Goal: Download file/media

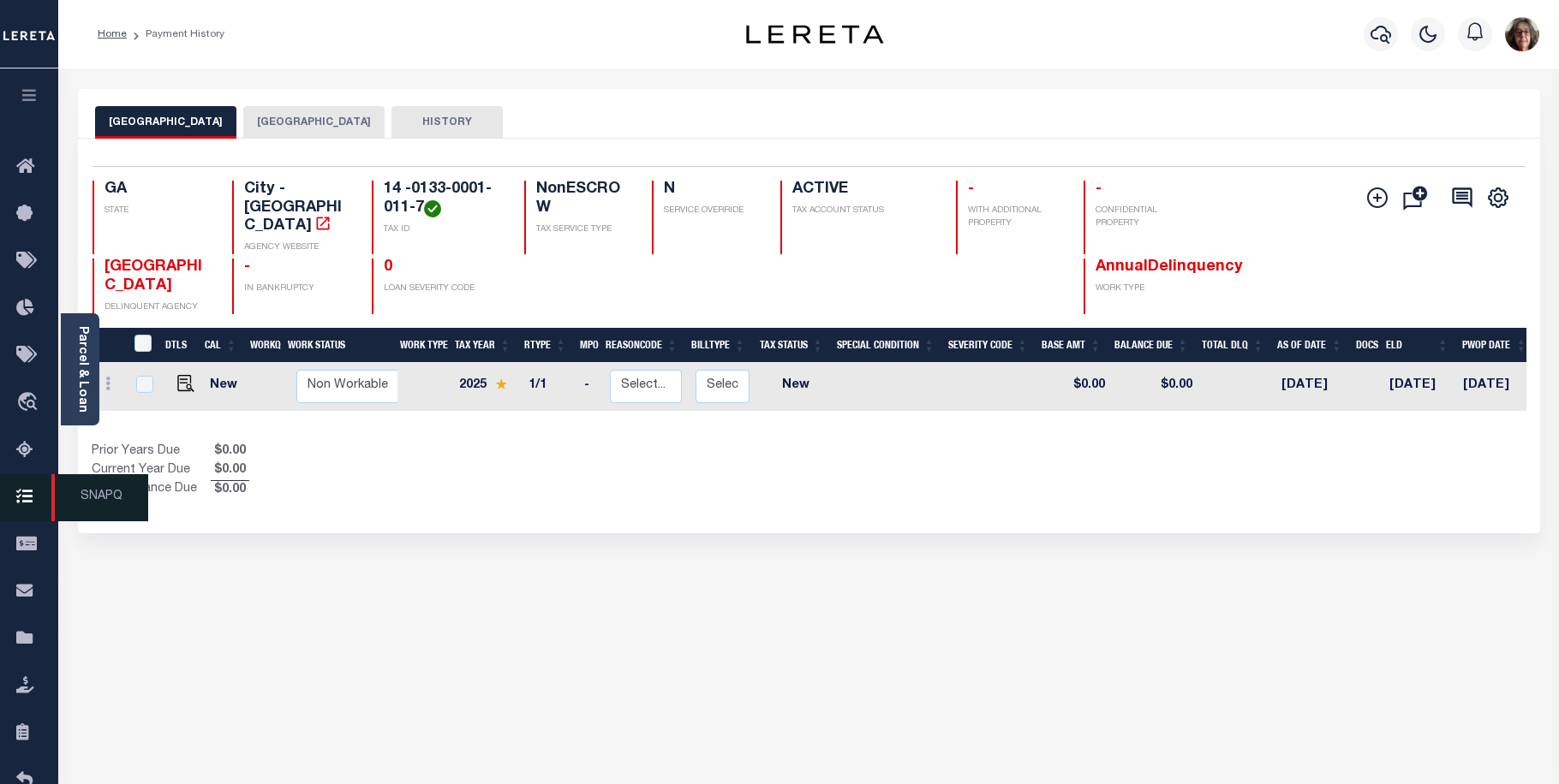
click at [26, 504] on icon at bounding box center [30, 498] width 28 height 22
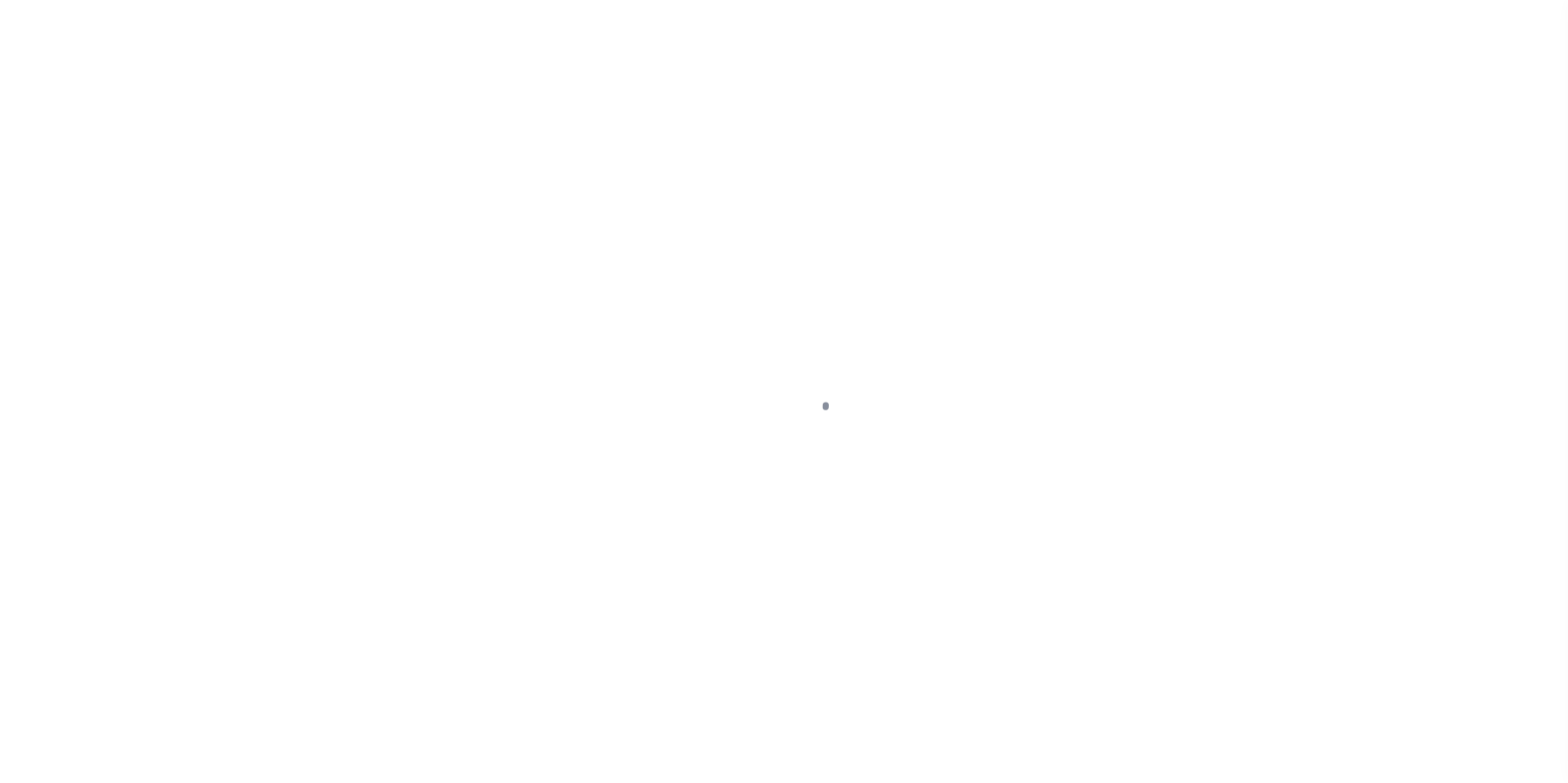
scroll to position [50, 0]
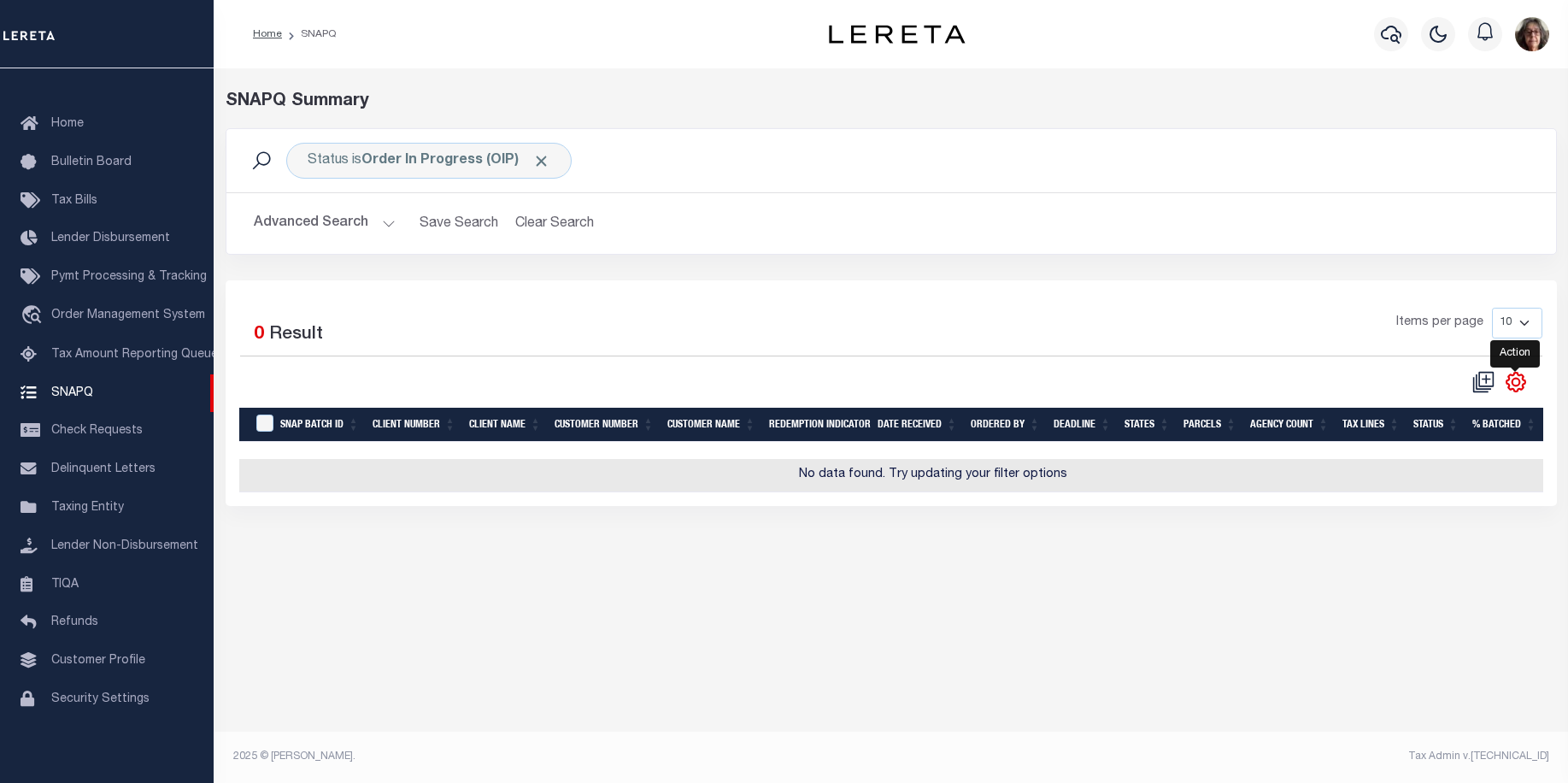
click at [1511, 387] on icon "" at bounding box center [1515, 382] width 22 height 22
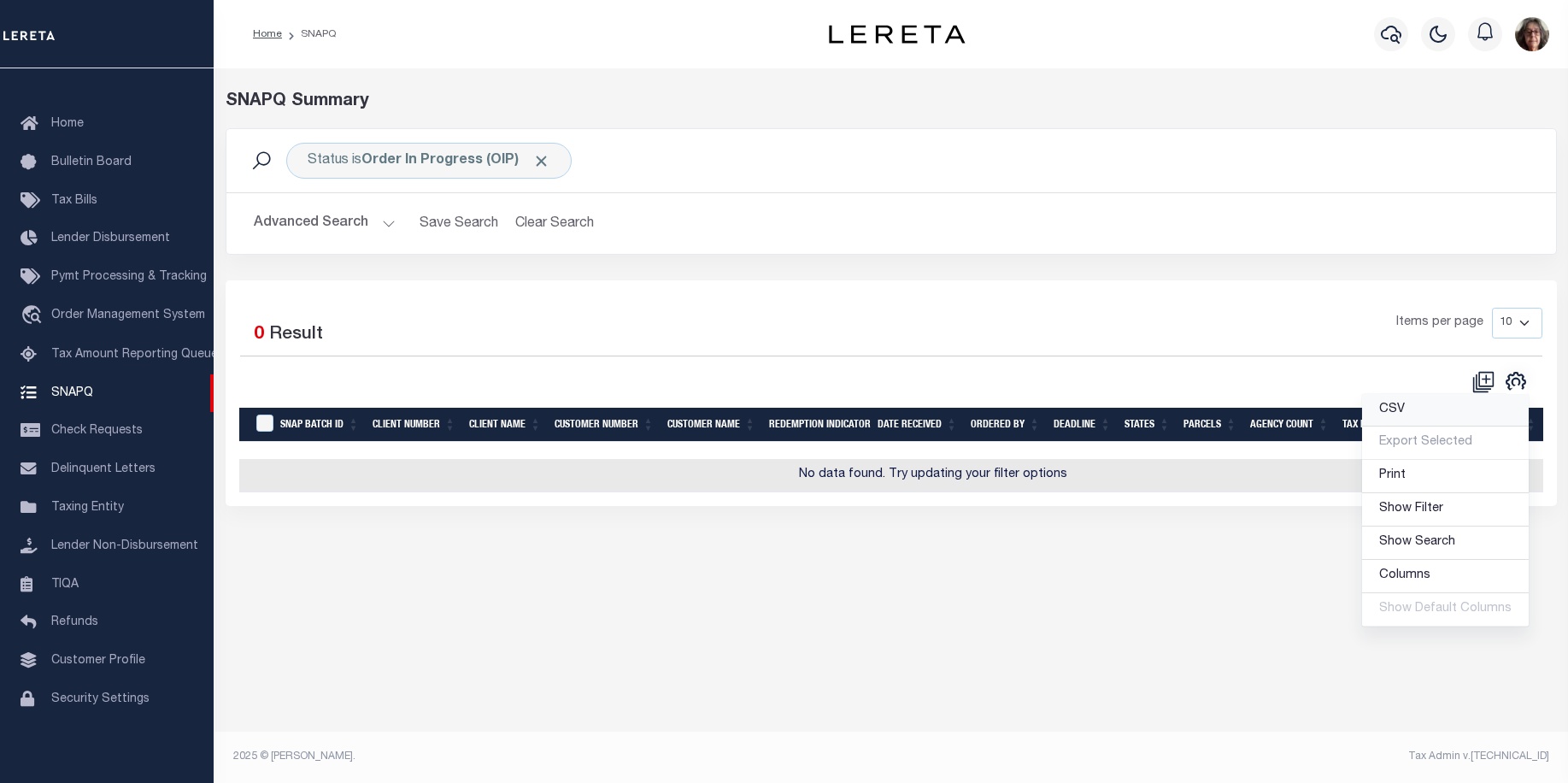
click at [1393, 410] on span "CSV" at bounding box center [1391, 410] width 26 height 12
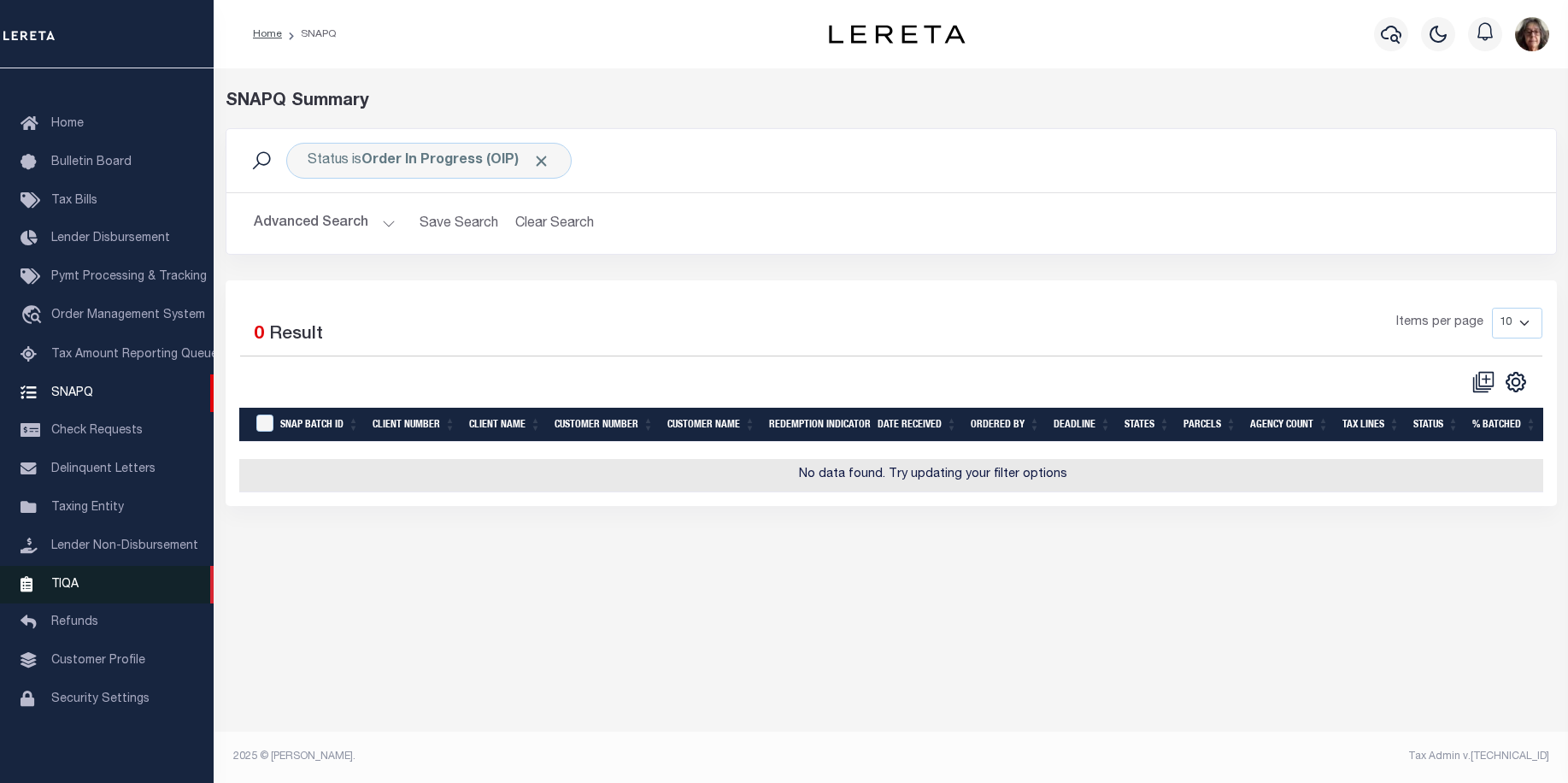
click at [68, 584] on span "TIQA" at bounding box center [65, 584] width 28 height 12
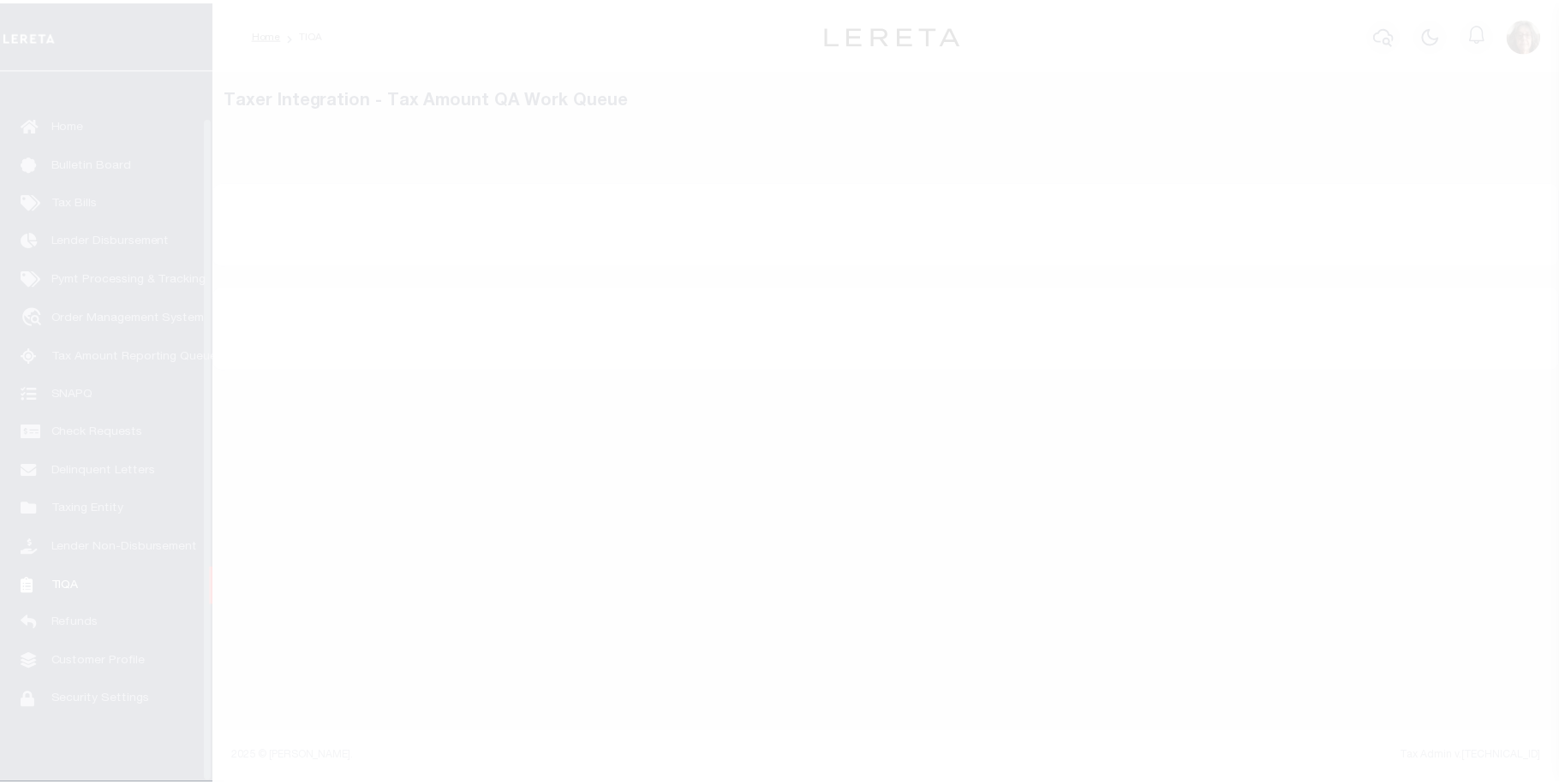
scroll to position [50, 0]
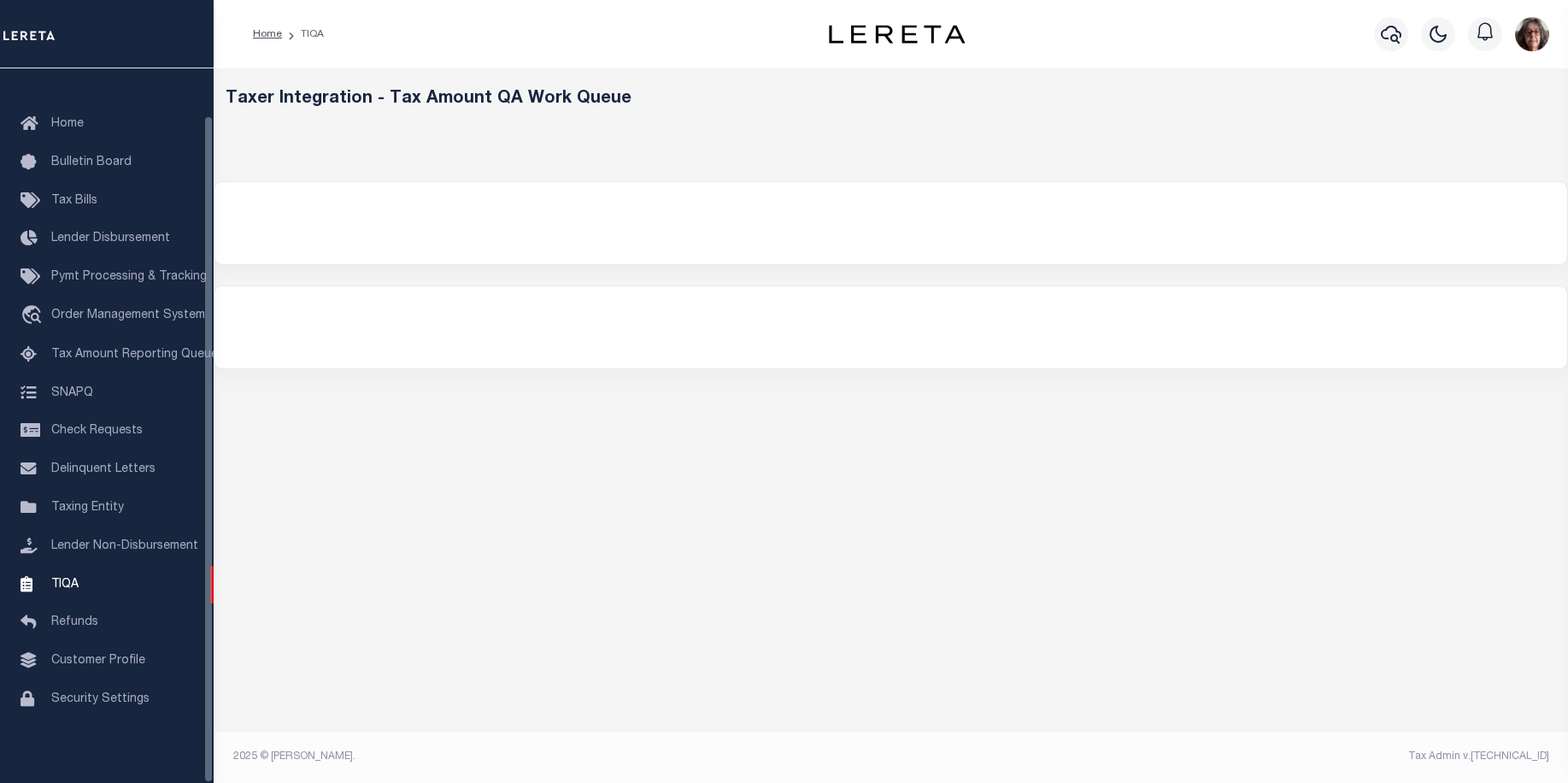
select select "200"
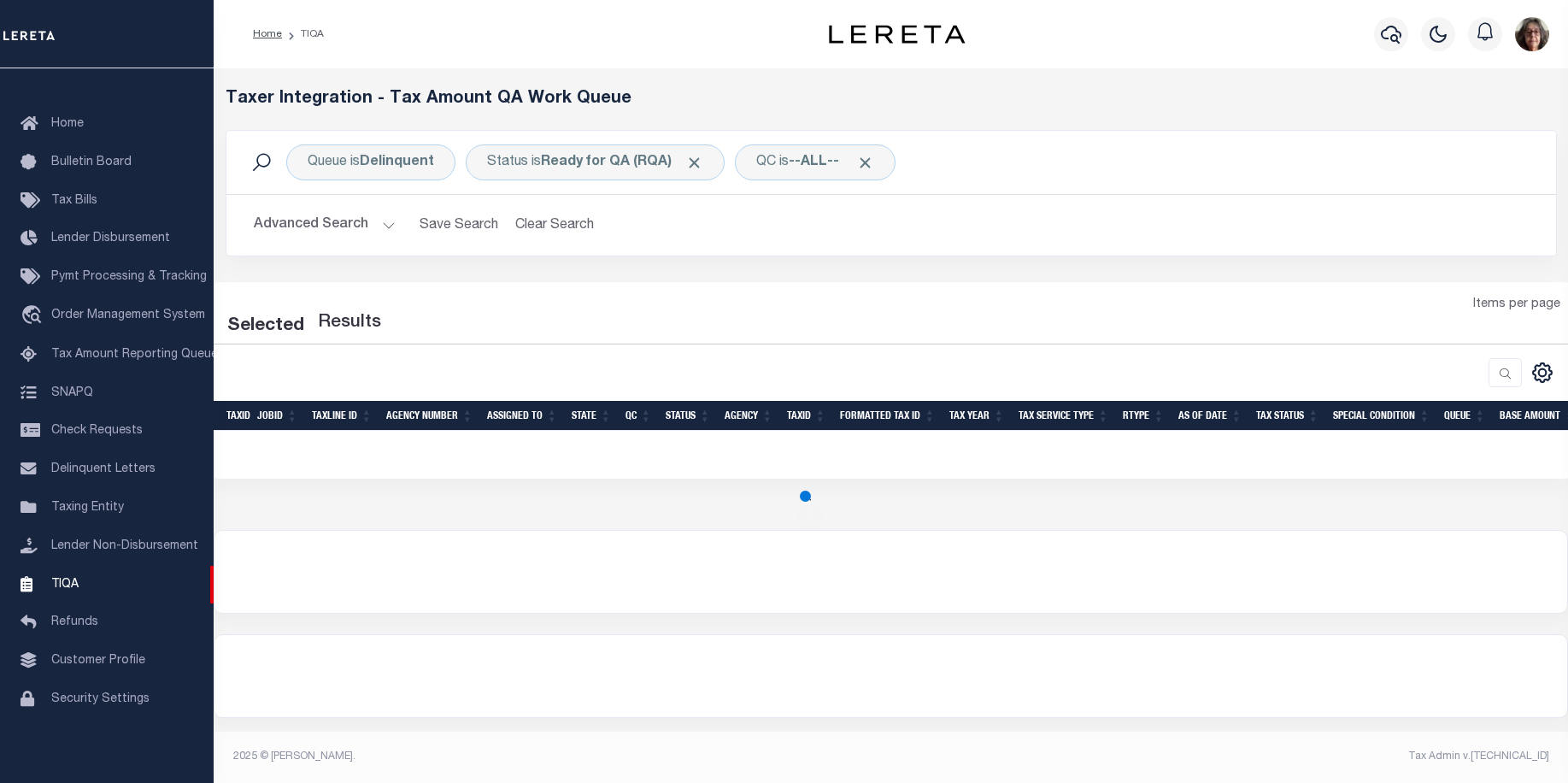
select select "200"
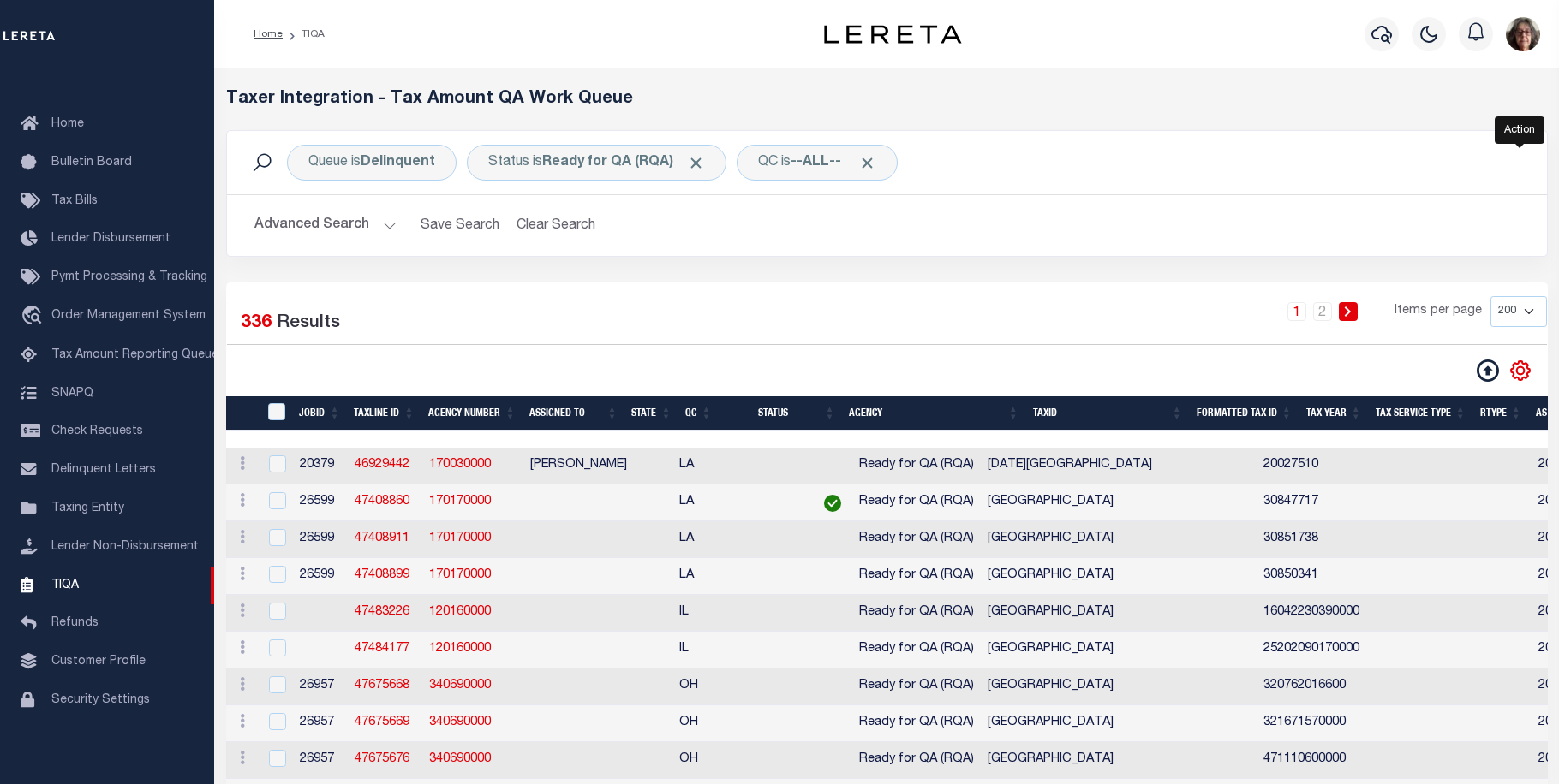
click at [1522, 374] on icon "" at bounding box center [1520, 371] width 22 height 22
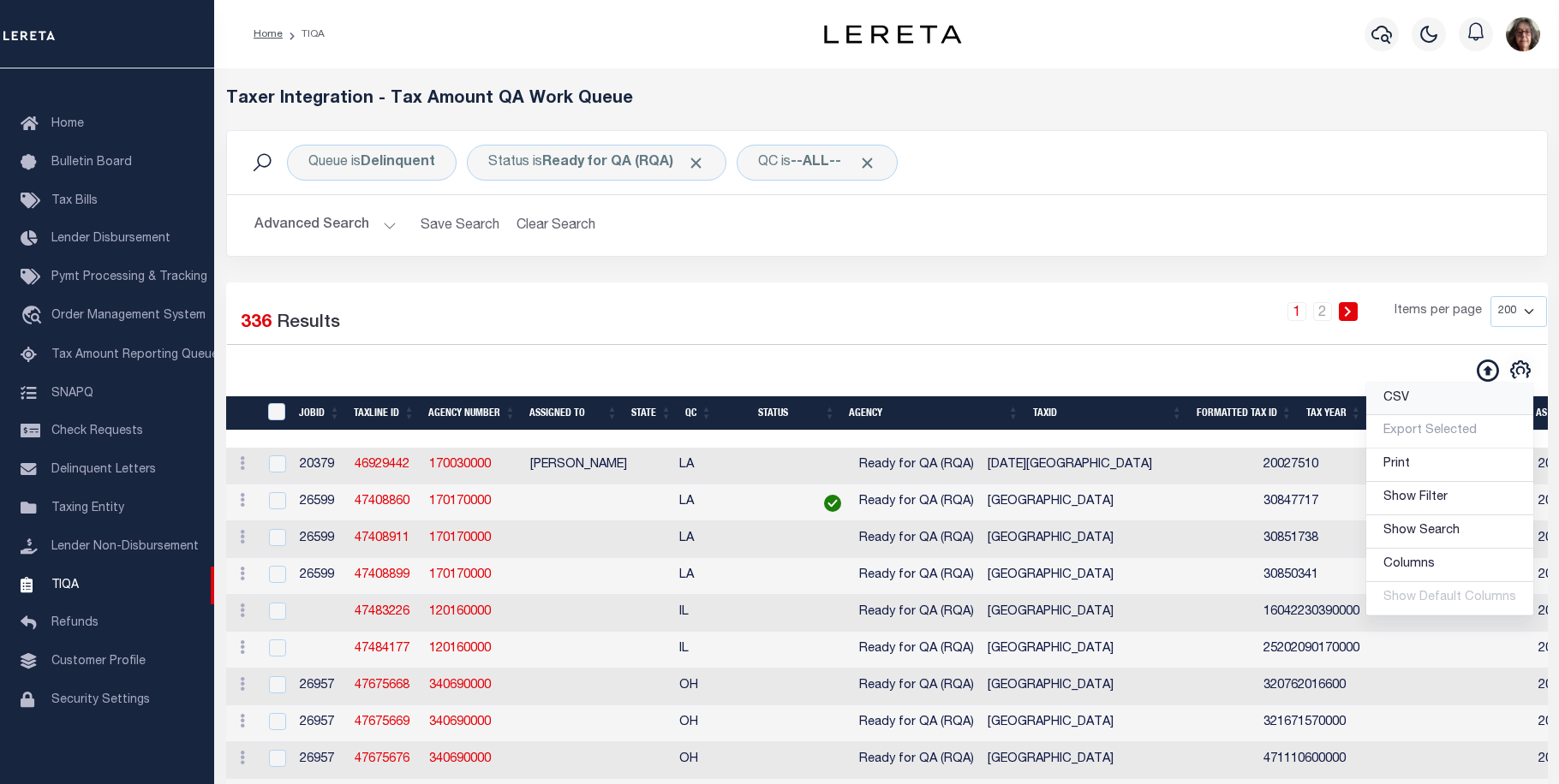
click at [1396, 401] on span "CSV" at bounding box center [1396, 398] width 26 height 12
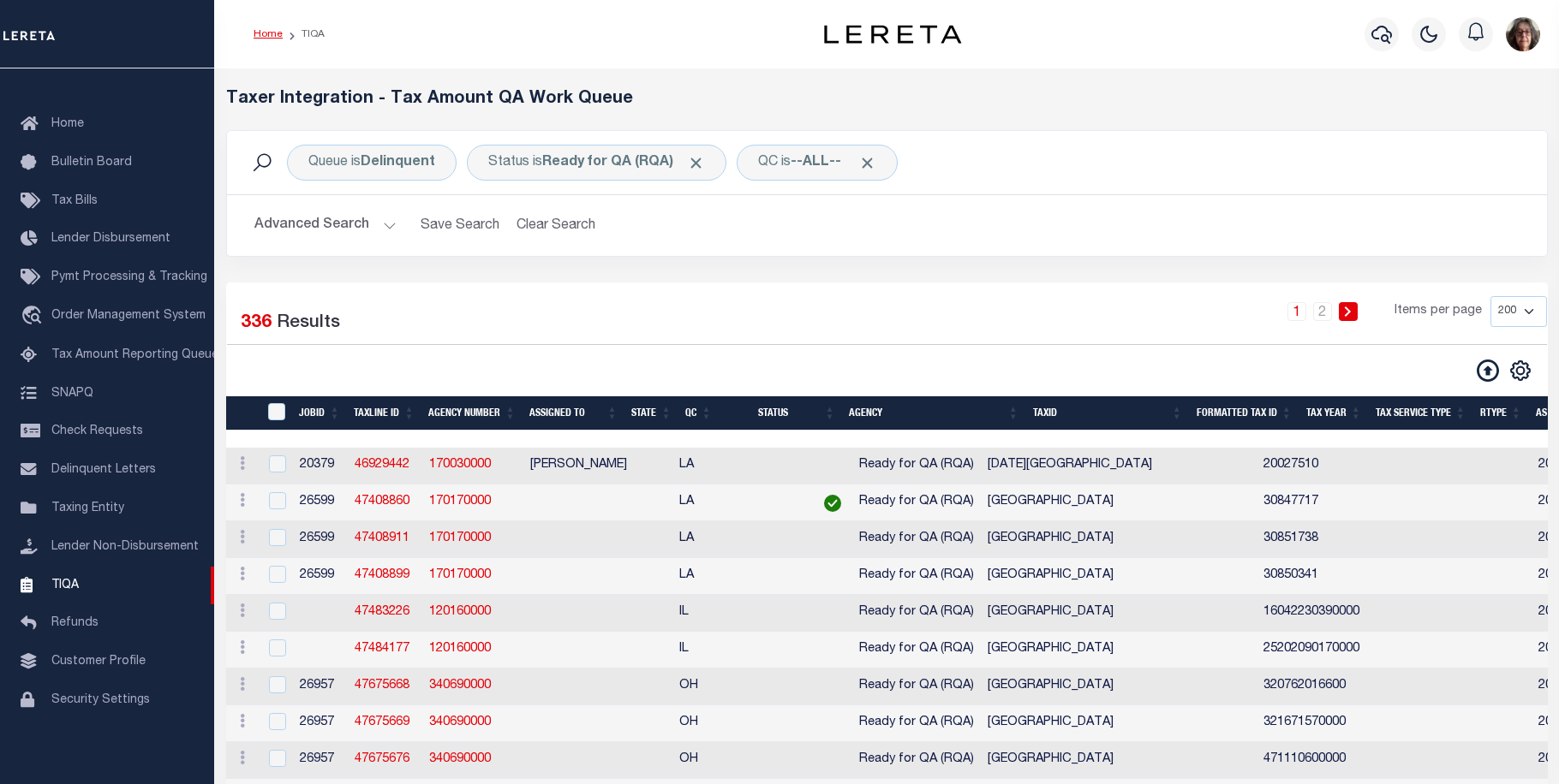
click at [273, 34] on link "Home" at bounding box center [267, 34] width 29 height 10
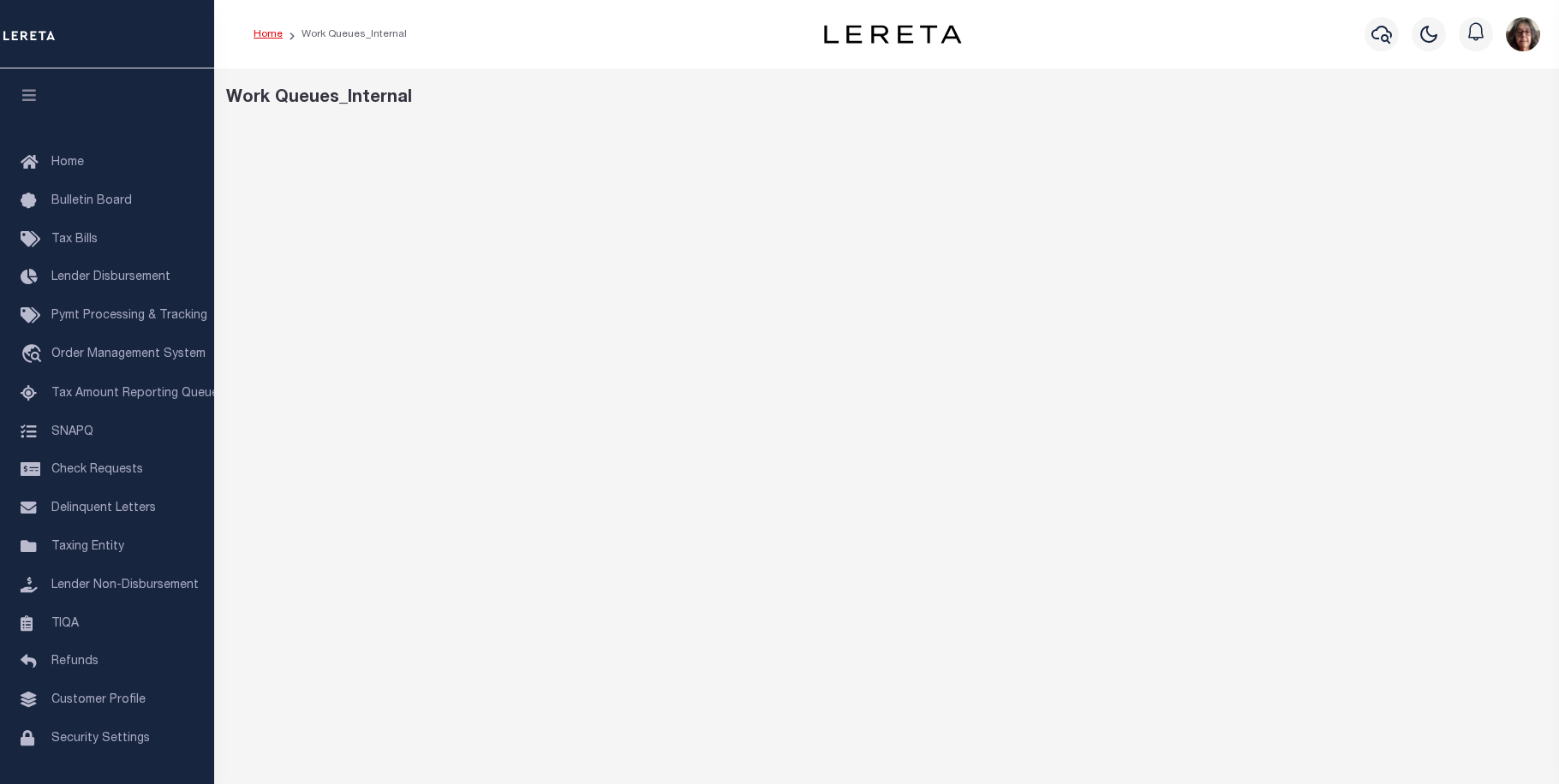
click at [273, 36] on link "Home" at bounding box center [267, 34] width 29 height 10
